Goal: Information Seeking & Learning: Learn about a topic

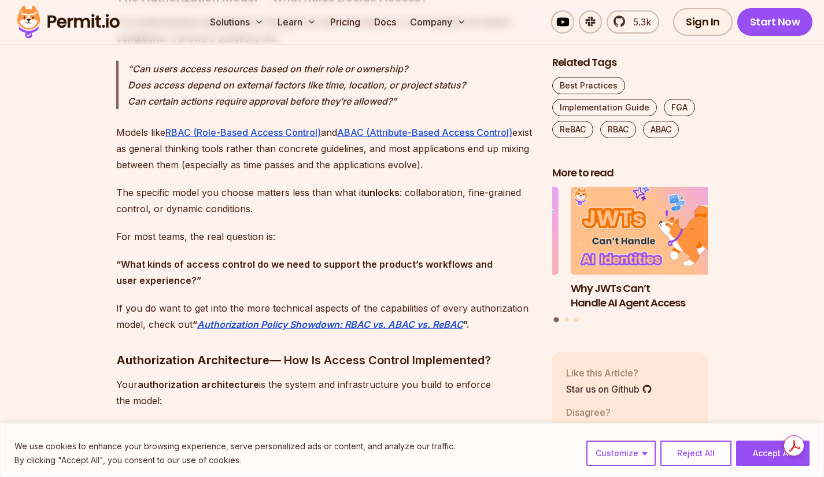
scroll to position [1446, 0]
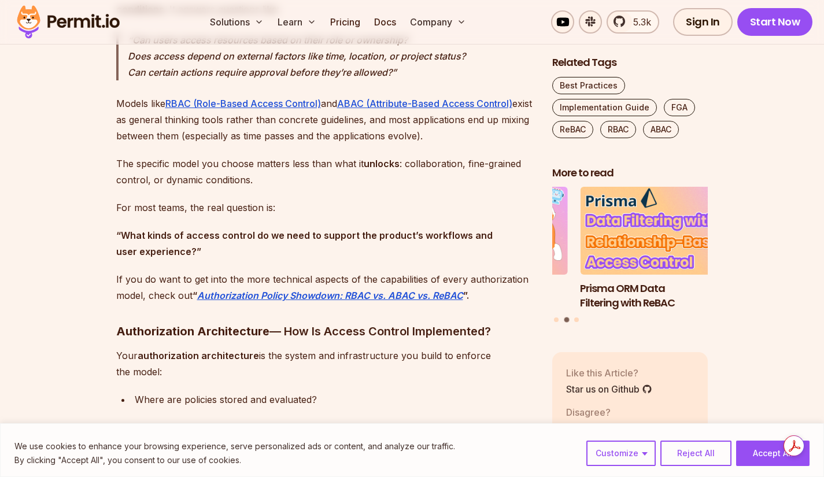
click at [426, 163] on p "The specific model you choose matters less than what it unlocks : collaboration…" at bounding box center [325, 172] width 418 height 32
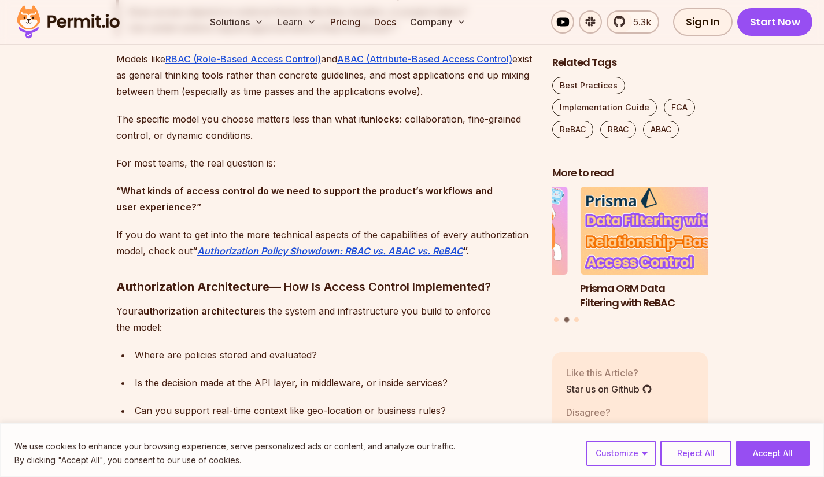
scroll to position [1504, 0]
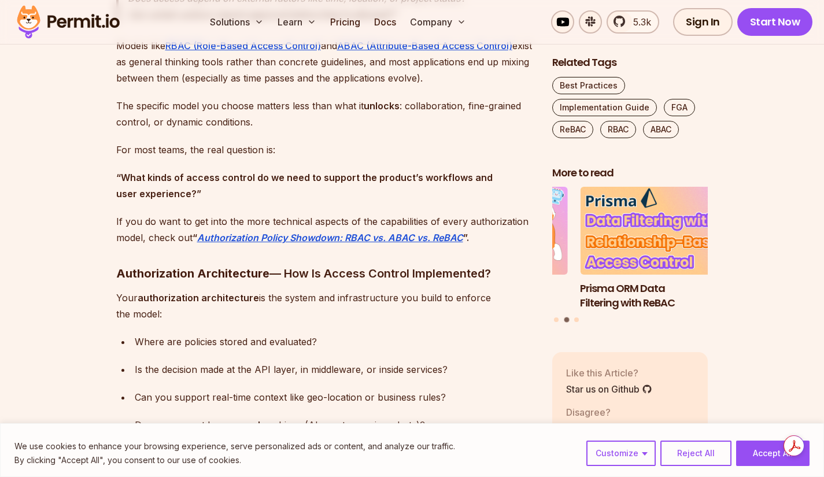
click at [404, 296] on p "Your authorization architecture is the system and infrastructure you build to e…" at bounding box center [325, 306] width 418 height 32
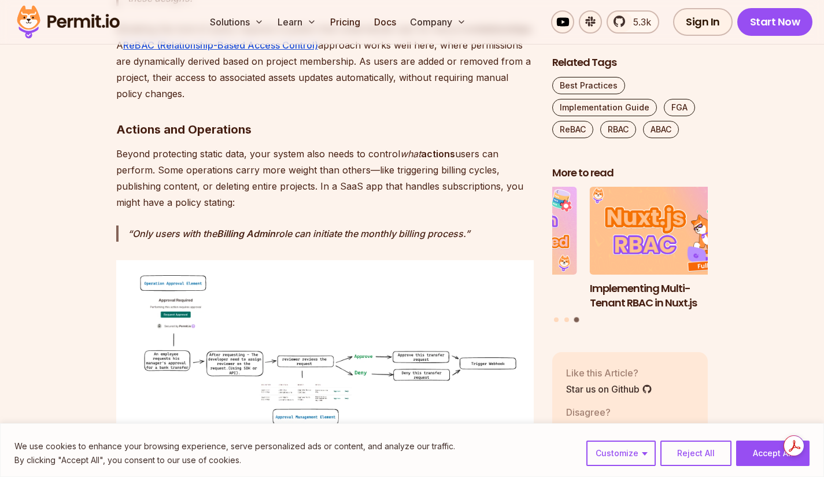
scroll to position [2488, 0]
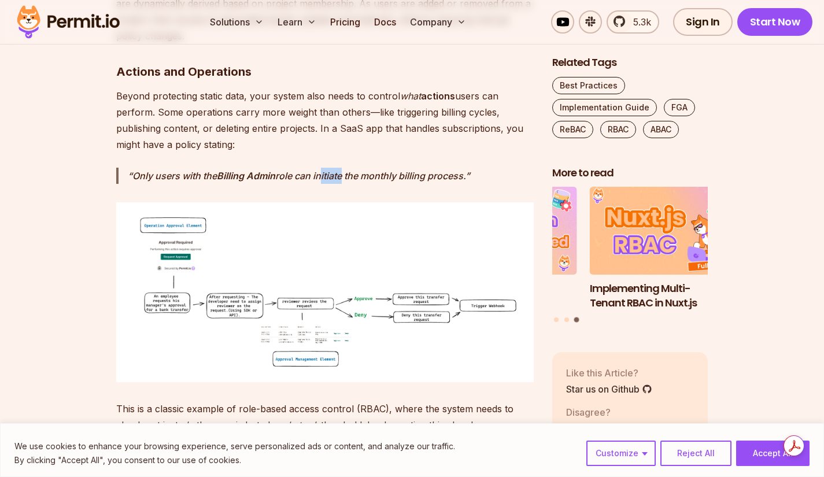
drag, startPoint x: 320, startPoint y: 161, endPoint x: 341, endPoint y: 161, distance: 21.4
click at [341, 170] on em "role can initiate the monthly billing process." at bounding box center [370, 176] width 190 height 12
click at [349, 224] on img at bounding box center [325, 293] width 418 height 180
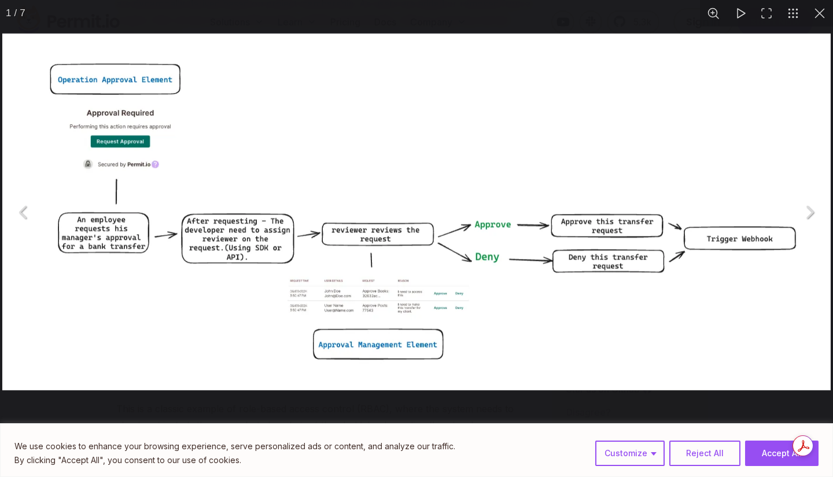
click at [818, 12] on button "You can close this modal content with the ESC key" at bounding box center [820, 13] width 27 height 27
click at [820, 8] on button "You can close this modal content with the ESC key" at bounding box center [820, 13] width 27 height 27
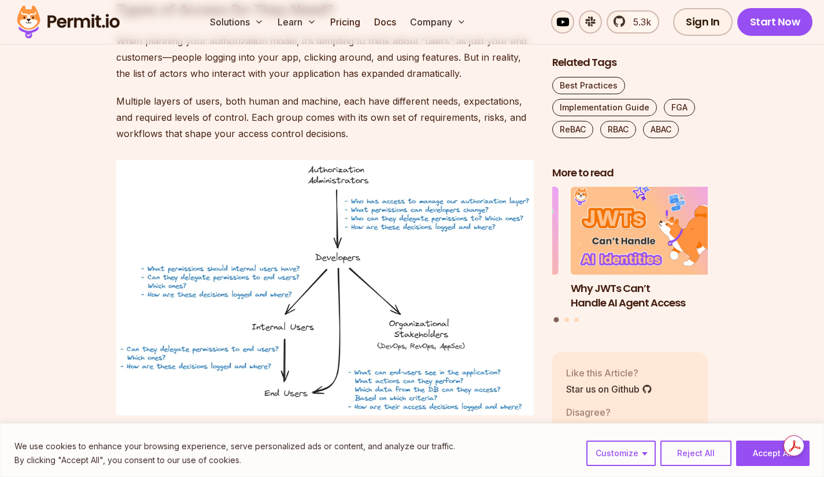
scroll to position [3934, 0]
